Goal: Information Seeking & Learning: Learn about a topic

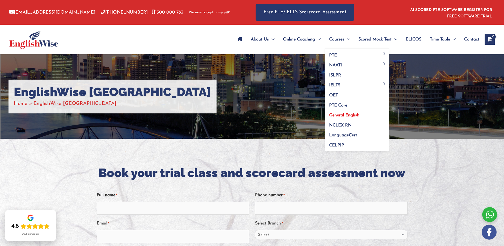
click at [338, 113] on span "General English" at bounding box center [344, 115] width 30 height 4
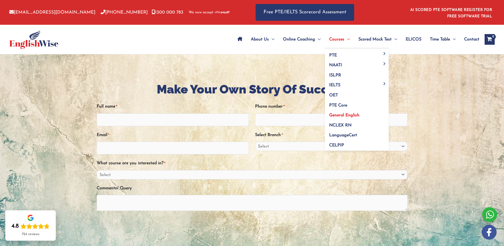
click at [336, 115] on span "General English" at bounding box center [344, 115] width 30 height 4
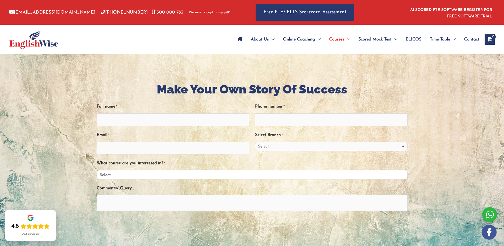
click at [261, 174] on select "Select PTE NAATI IELTS OET General English" at bounding box center [252, 174] width 311 height 9
drag, startPoint x: 460, startPoint y: 152, endPoint x: 456, endPoint y: 152, distance: 3.5
click at [459, 152] on div at bounding box center [252, 173] width 504 height 239
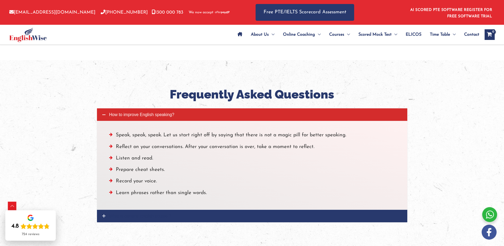
scroll to position [585, 0]
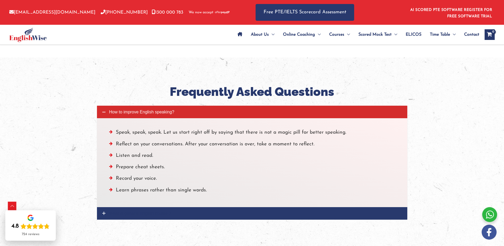
click at [110, 212] on span "What is general English course ?" at bounding box center [140, 213] width 62 height 5
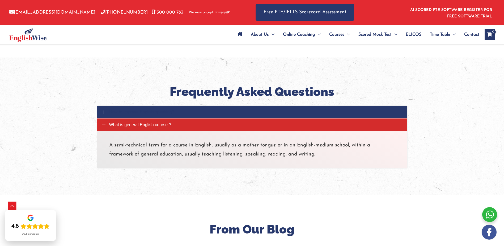
click at [157, 124] on span "What is general English course ?" at bounding box center [140, 124] width 62 height 5
click at [160, 115] on link "How to improve English speaking?" at bounding box center [252, 112] width 311 height 12
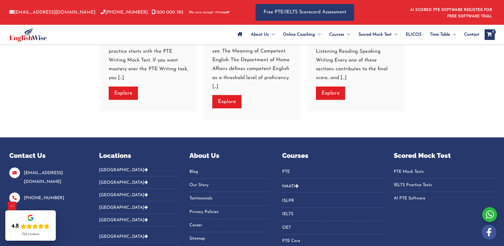
scroll to position [1117, 0]
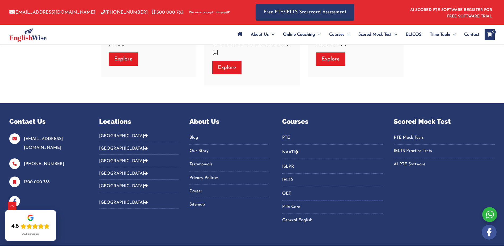
click at [296, 220] on link "General English" at bounding box center [332, 220] width 101 height 9
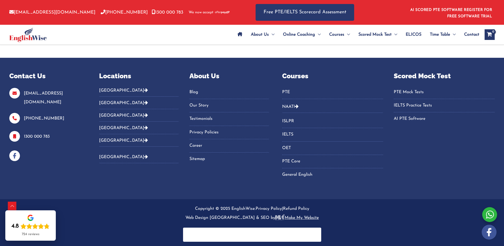
scroll to position [1163, 0]
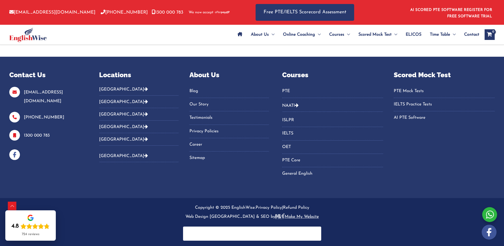
click at [108, 88] on button "[GEOGRAPHIC_DATA]" at bounding box center [139, 91] width 80 height 9
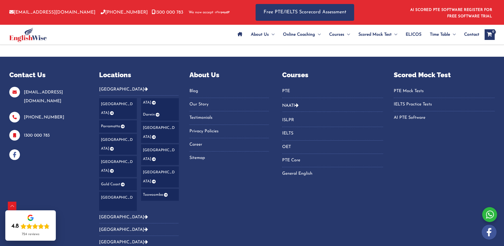
click at [113, 156] on link "[GEOGRAPHIC_DATA]" at bounding box center [118, 166] width 38 height 21
